Goal: Task Accomplishment & Management: Use online tool/utility

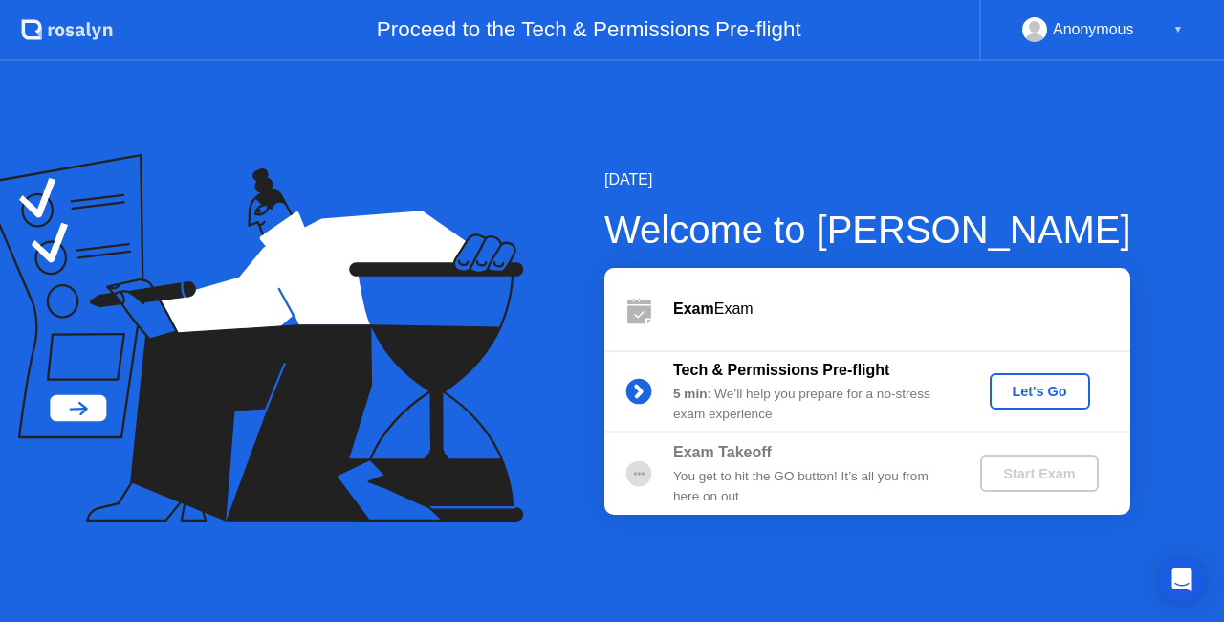
click at [1042, 407] on button "Let's Go" at bounding box center [1040, 391] width 100 height 36
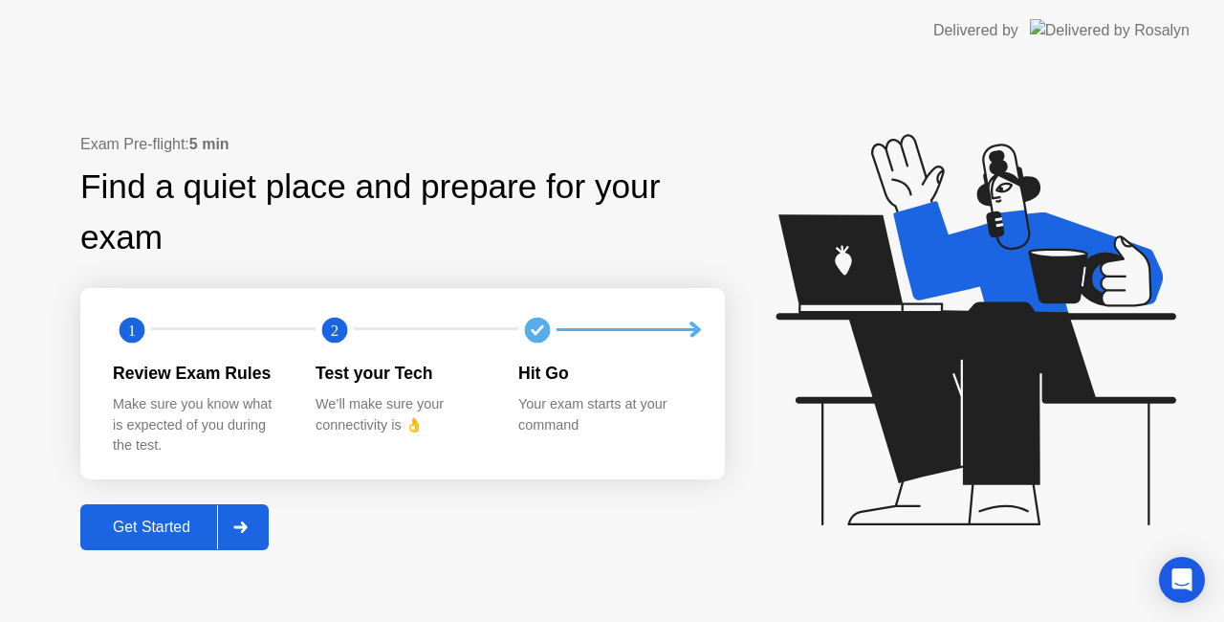
click at [104, 515] on button "Get Started" at bounding box center [174, 527] width 188 height 46
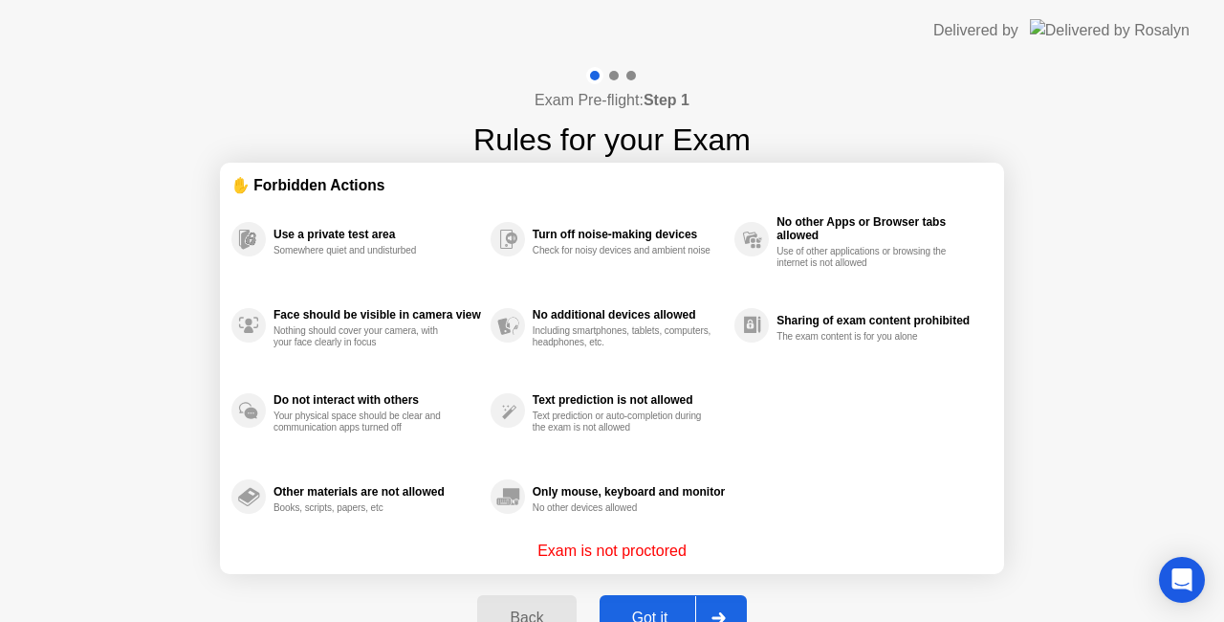
click at [639, 603] on button "Got it" at bounding box center [673, 618] width 147 height 46
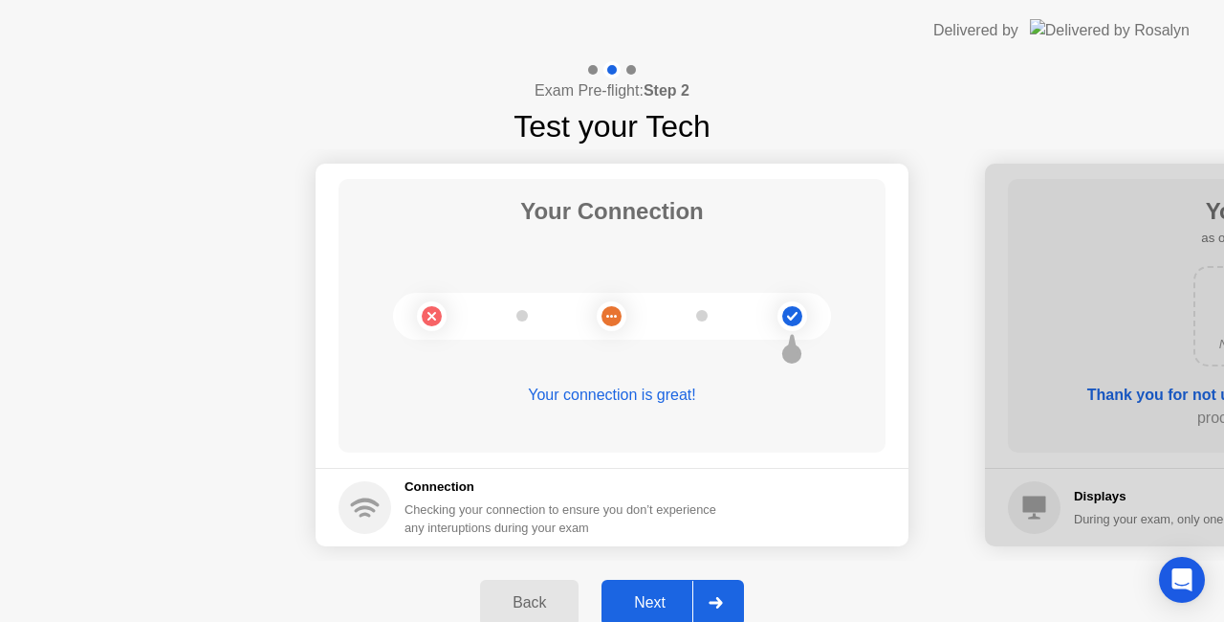
click at [663, 601] on div "Next" at bounding box center [649, 602] width 85 height 17
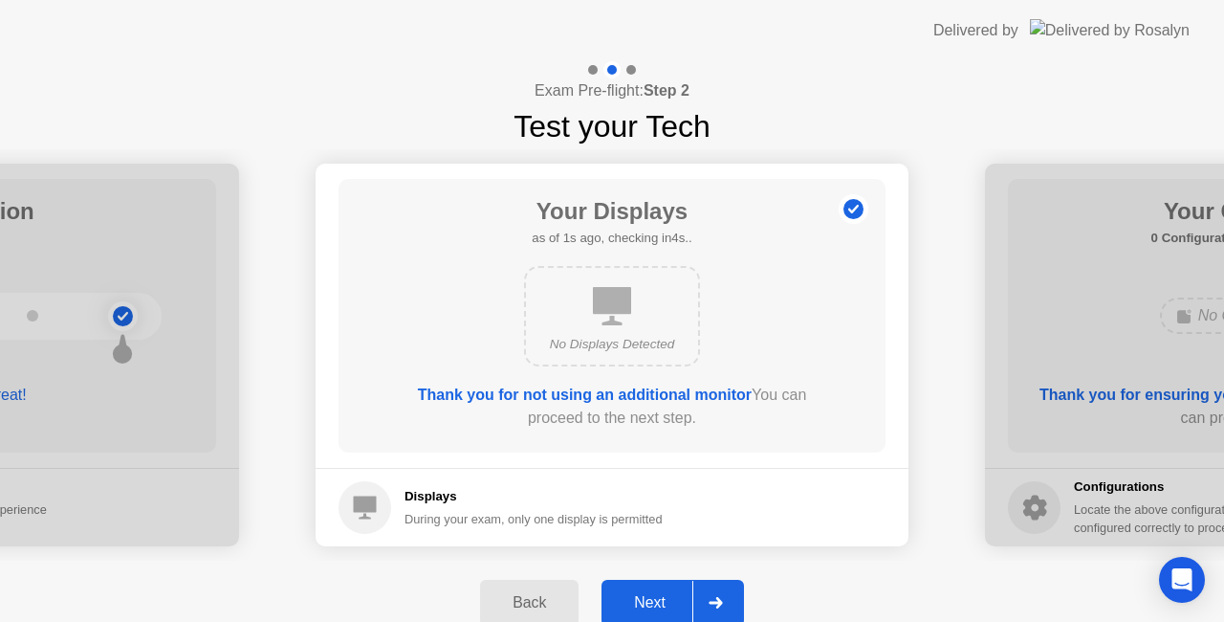
click at [663, 601] on div "Next" at bounding box center [649, 602] width 85 height 17
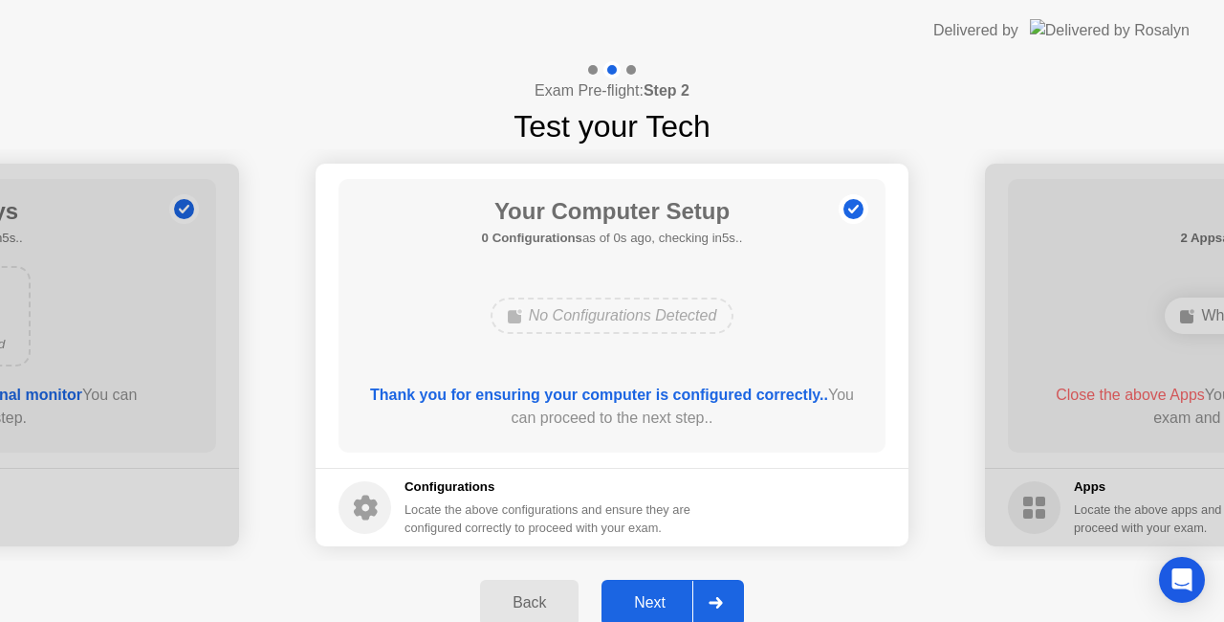
click at [663, 601] on div "Next" at bounding box center [649, 602] width 85 height 17
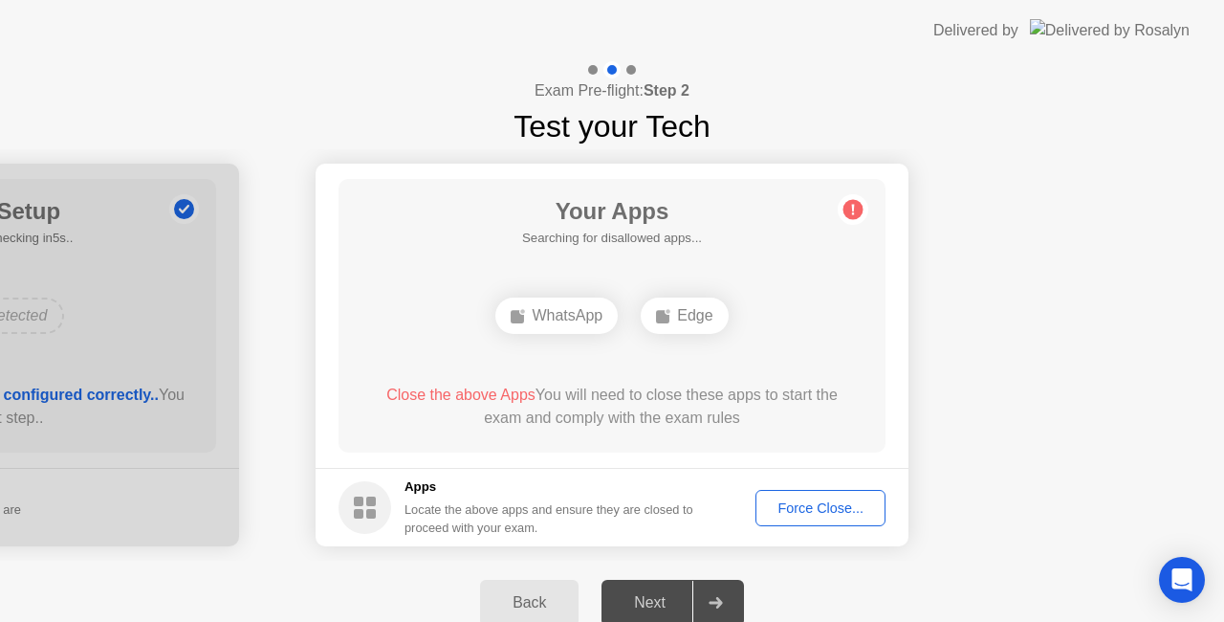
click at [663, 601] on div "Next" at bounding box center [649, 602] width 85 height 17
click at [831, 515] on div "Force Close..." at bounding box center [820, 507] width 117 height 15
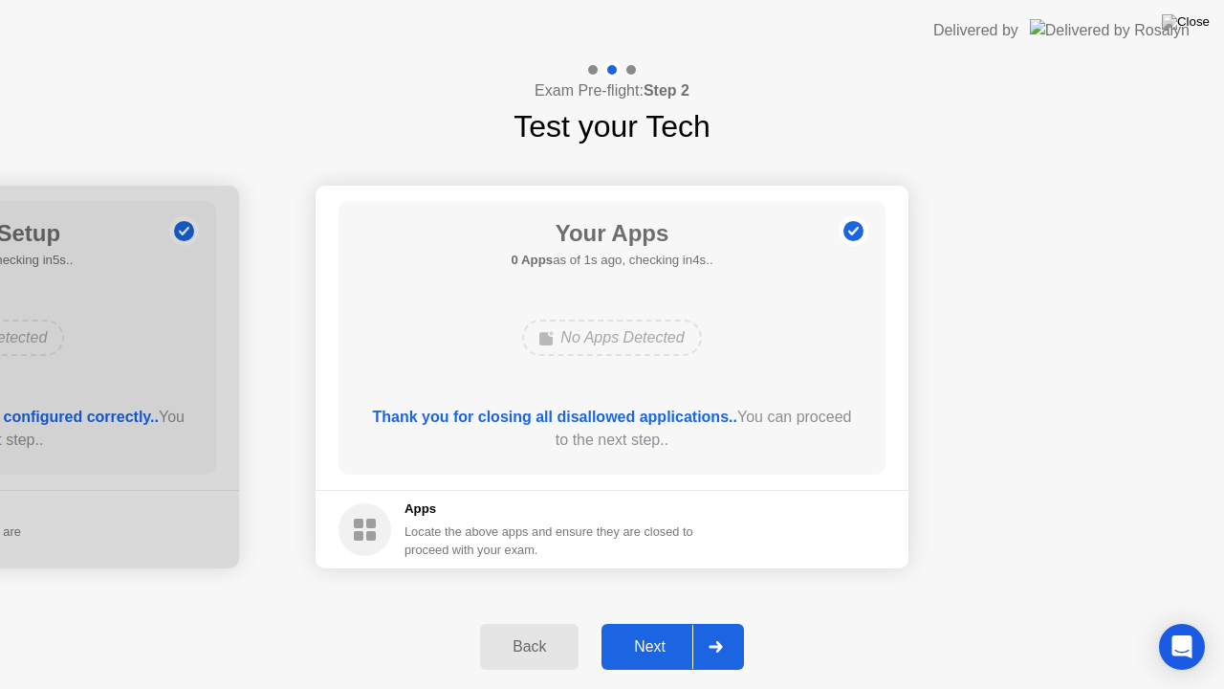
click at [650, 621] on div "Next" at bounding box center [649, 646] width 85 height 17
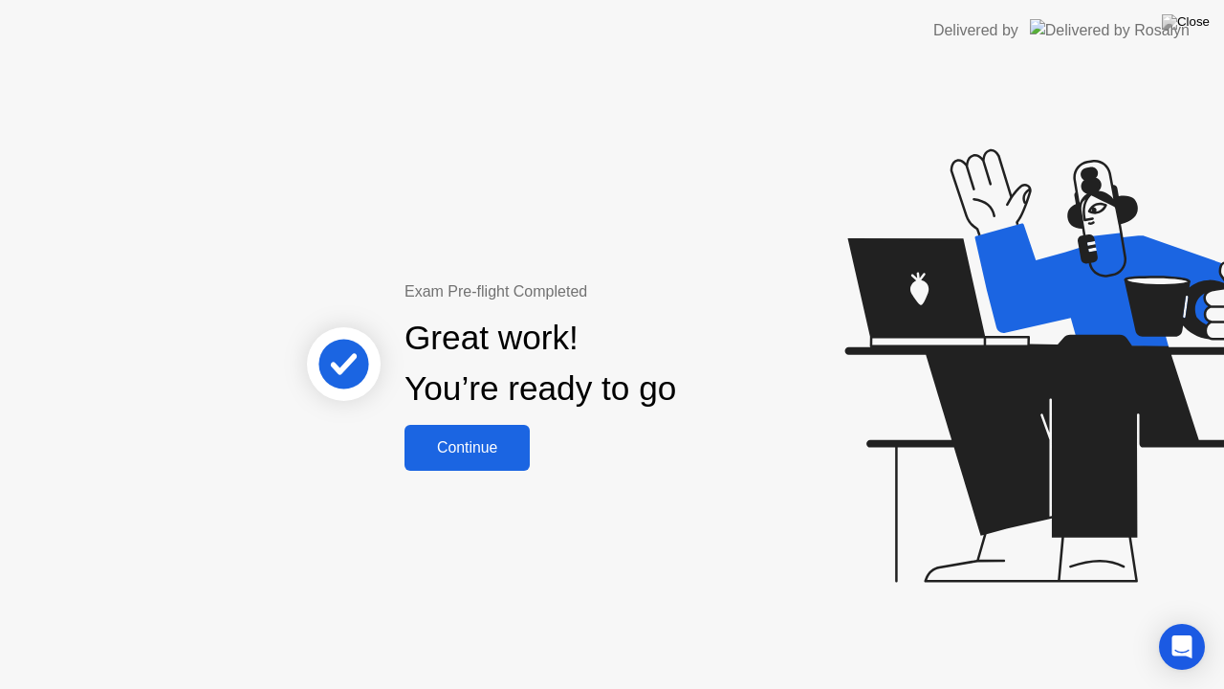
click at [482, 434] on button "Continue" at bounding box center [467, 448] width 125 height 46
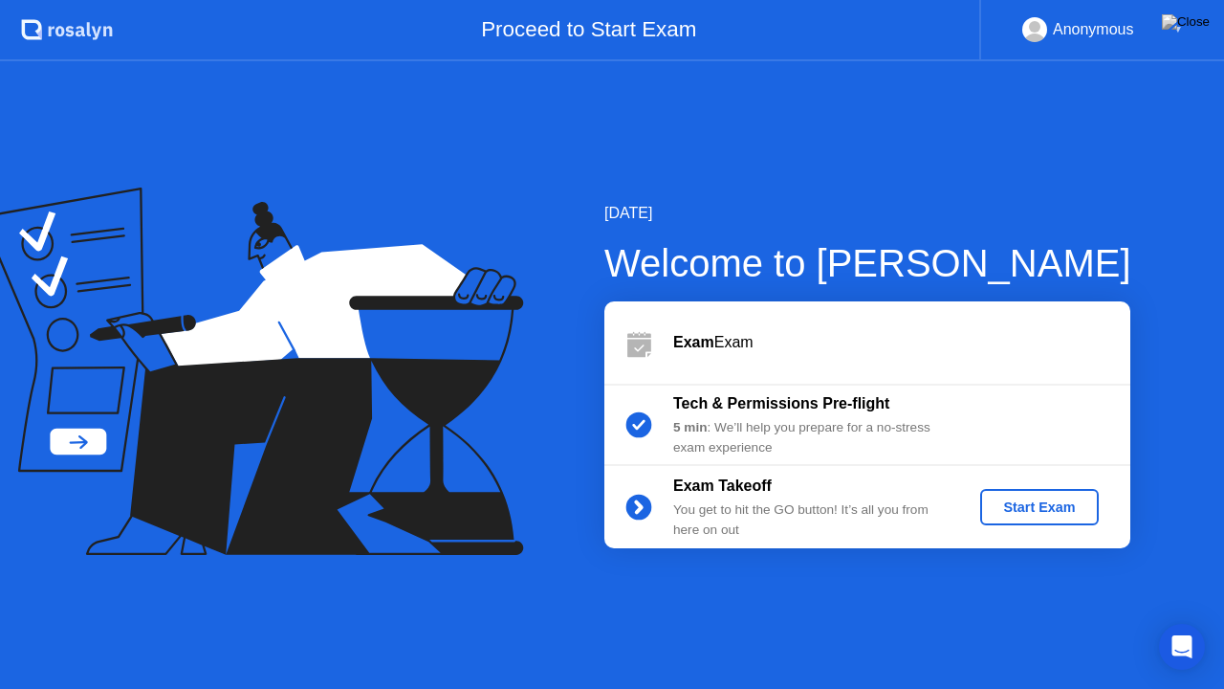
click at [767, 345] on div "Exam Exam" at bounding box center [901, 342] width 457 height 23
click at [1060, 511] on div "Start Exam" at bounding box center [1039, 506] width 102 height 15
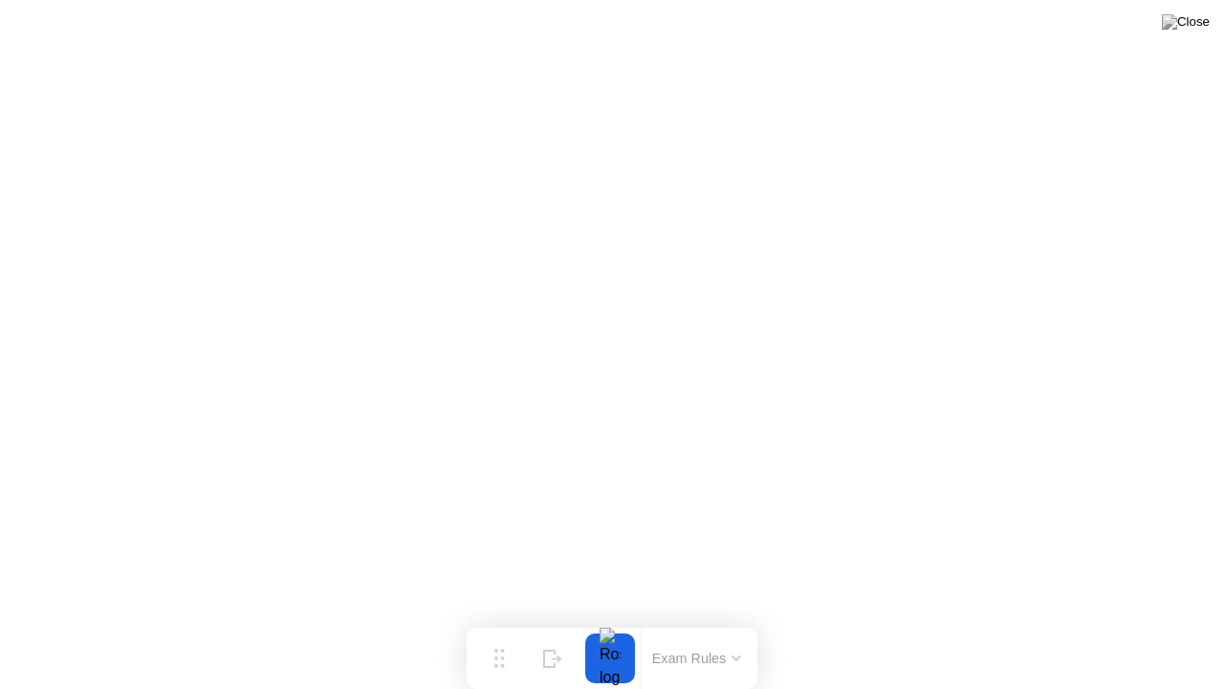
click at [1202, 34] on button at bounding box center [1185, 22] width 57 height 25
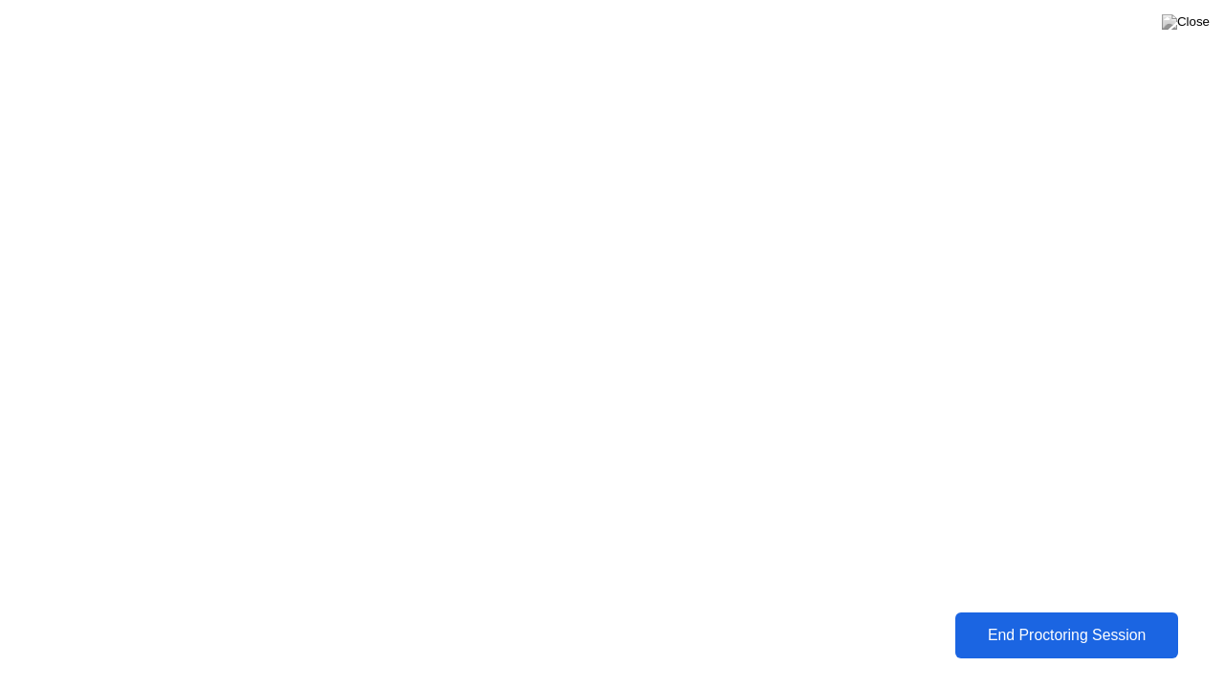
click at [1077, 621] on div "End Proctoring Session" at bounding box center [1066, 634] width 212 height 17
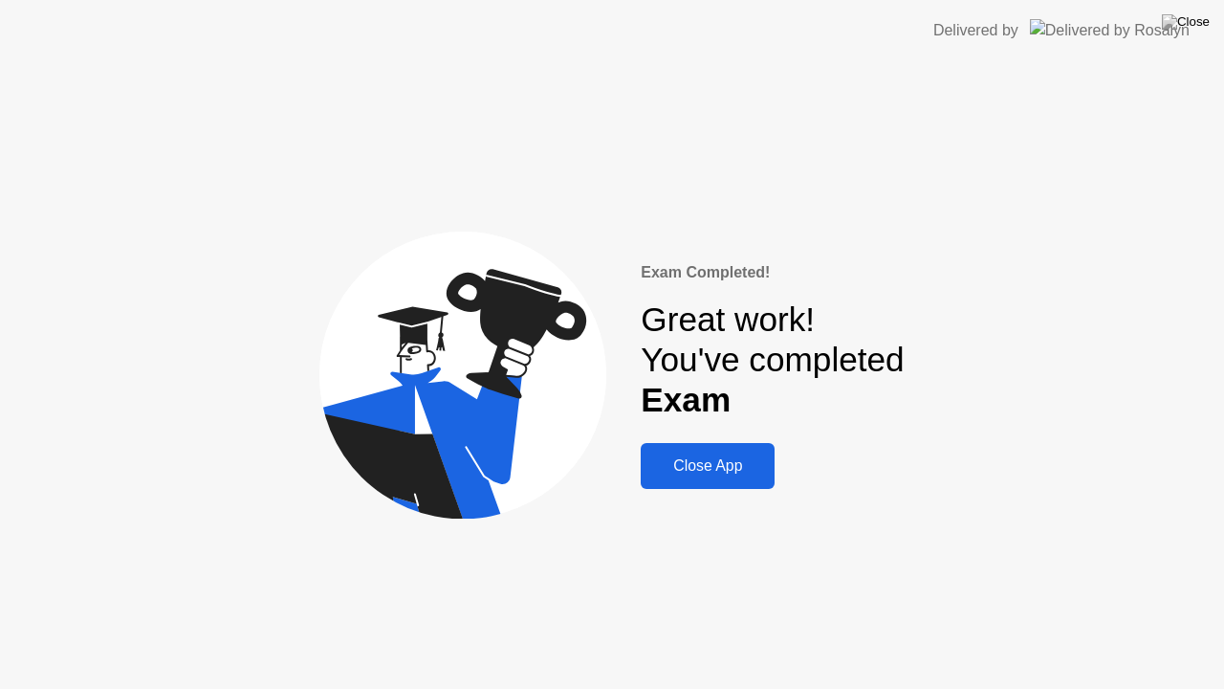
click at [734, 471] on div "Close App" at bounding box center [708, 465] width 122 height 17
